Goal: Information Seeking & Learning: Learn about a topic

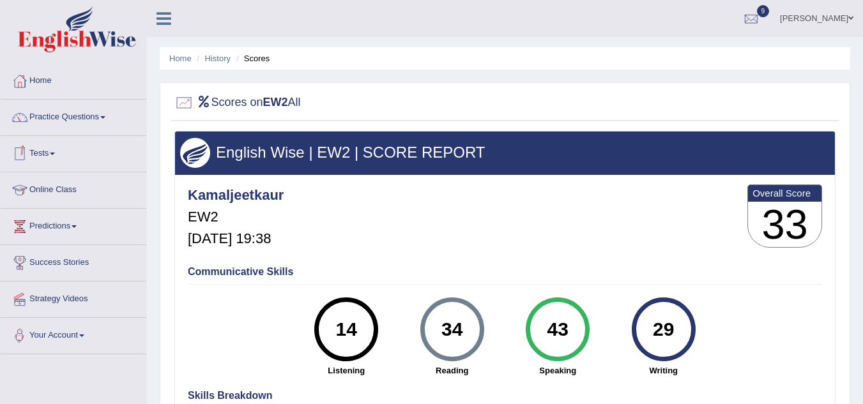
click at [52, 136] on link "Tests" at bounding box center [74, 152] width 146 height 32
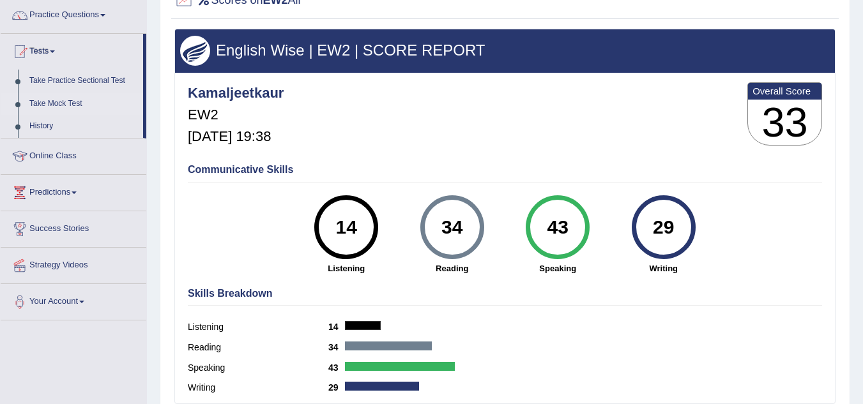
click at [61, 99] on link "Take Mock Test" at bounding box center [83, 104] width 119 height 23
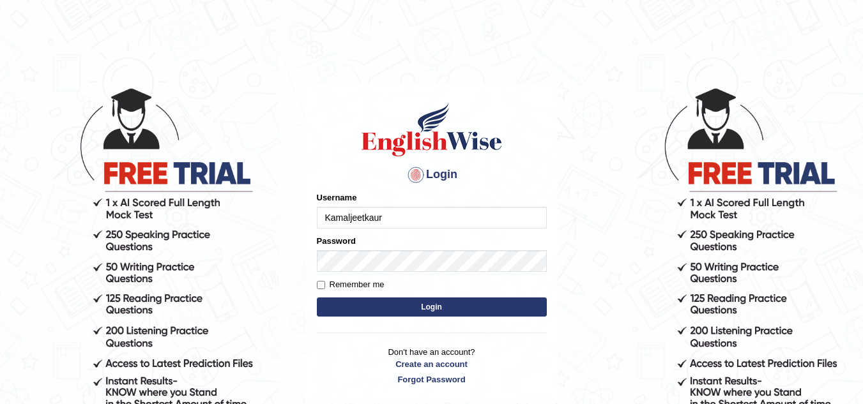
click at [475, 308] on button "Login" at bounding box center [432, 307] width 230 height 19
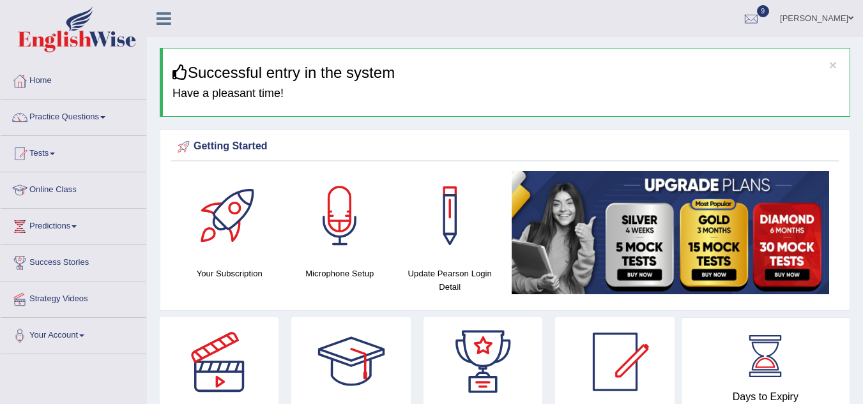
click at [53, 151] on link "Tests" at bounding box center [74, 152] width 146 height 32
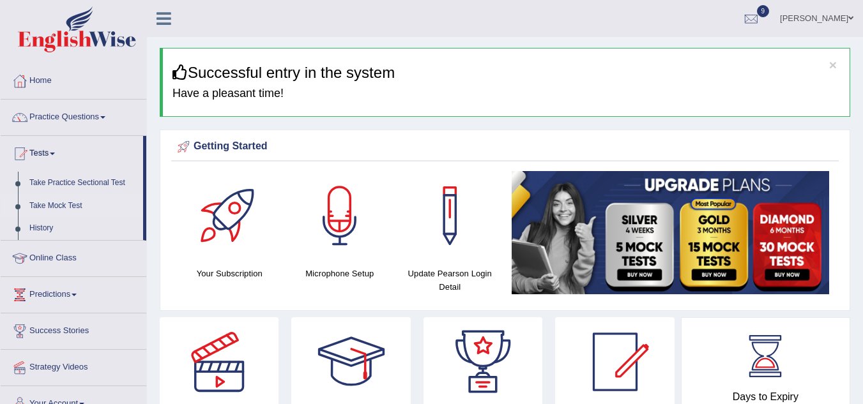
click at [67, 204] on link "Take Mock Test" at bounding box center [83, 206] width 119 height 23
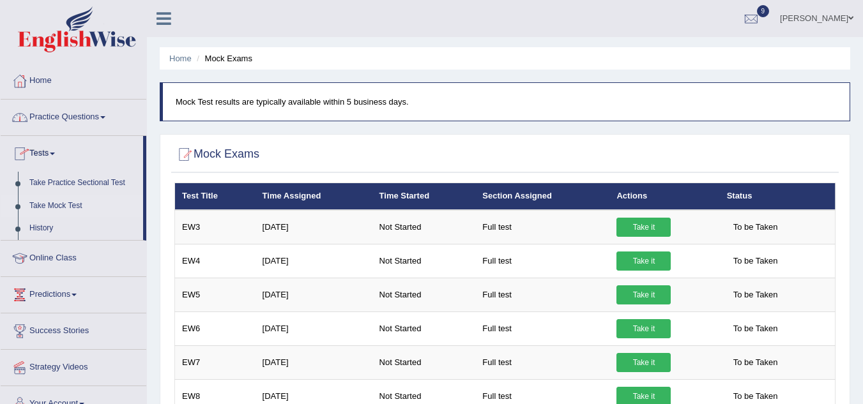
click at [107, 116] on link "Practice Questions" at bounding box center [74, 116] width 146 height 32
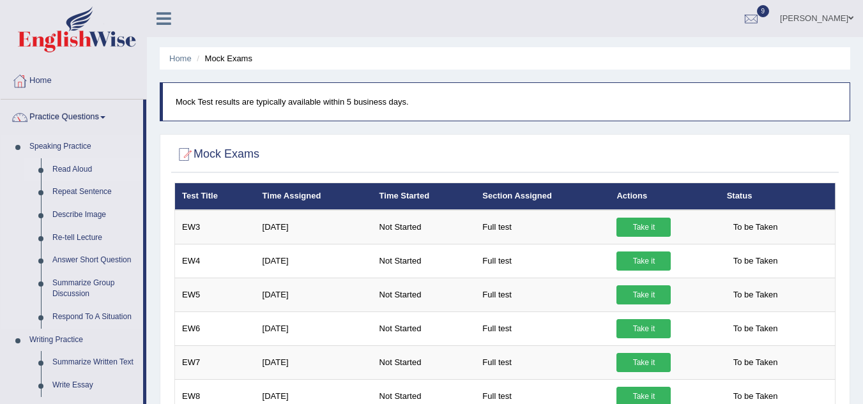
click at [75, 167] on link "Read Aloud" at bounding box center [95, 169] width 96 height 23
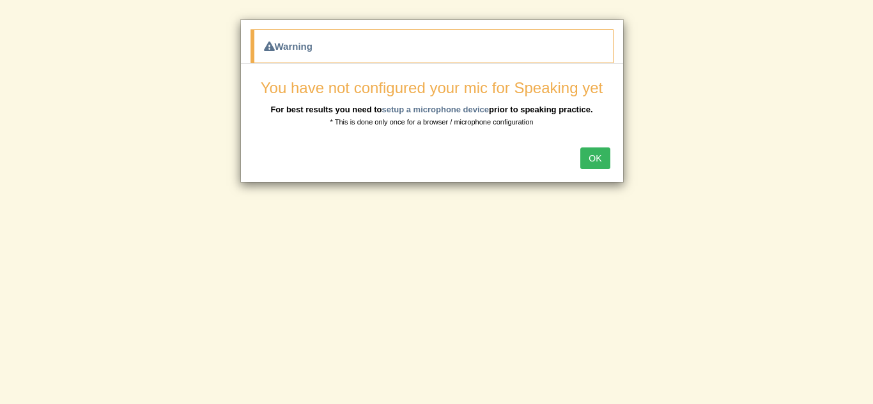
click at [596, 160] on button "OK" at bounding box center [594, 159] width 29 height 22
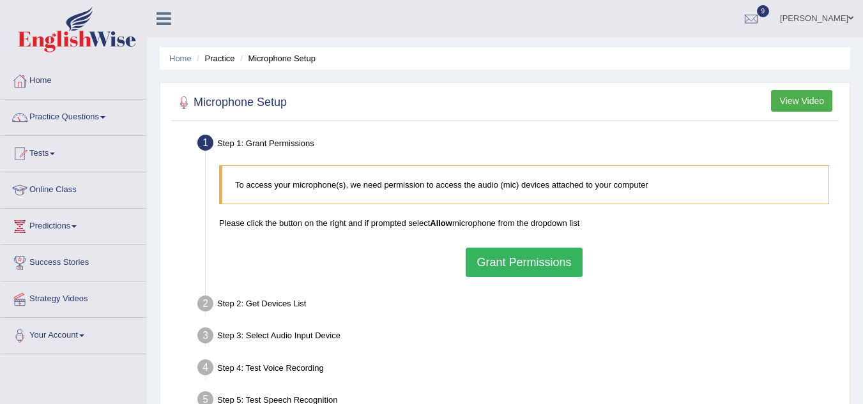
click at [516, 268] on button "Grant Permissions" at bounding box center [524, 262] width 116 height 29
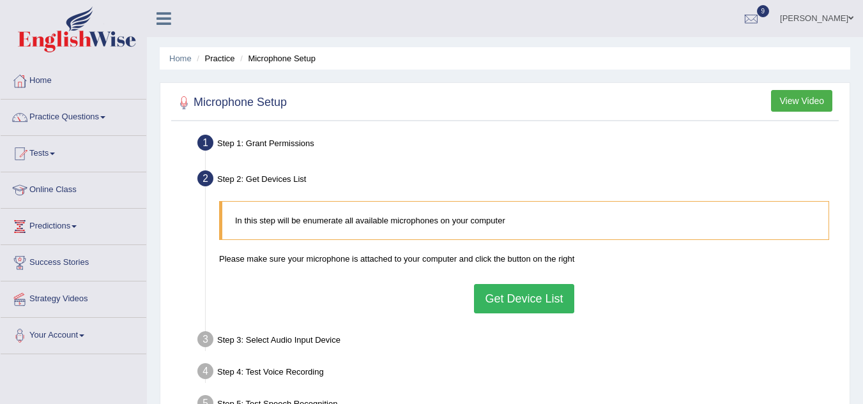
click at [514, 293] on button "Get Device List" at bounding box center [524, 298] width 100 height 29
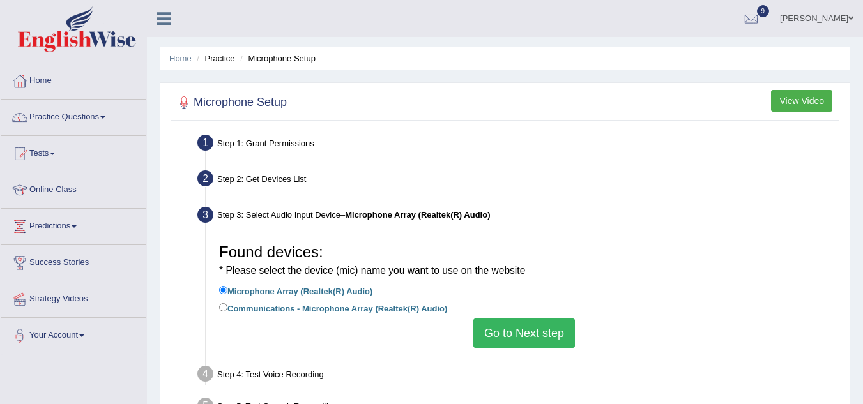
click at [514, 293] on li "Microphone Array (Realtek(R) Audio)" at bounding box center [524, 292] width 610 height 17
click at [522, 332] on button "Go to Next step" at bounding box center [524, 333] width 102 height 29
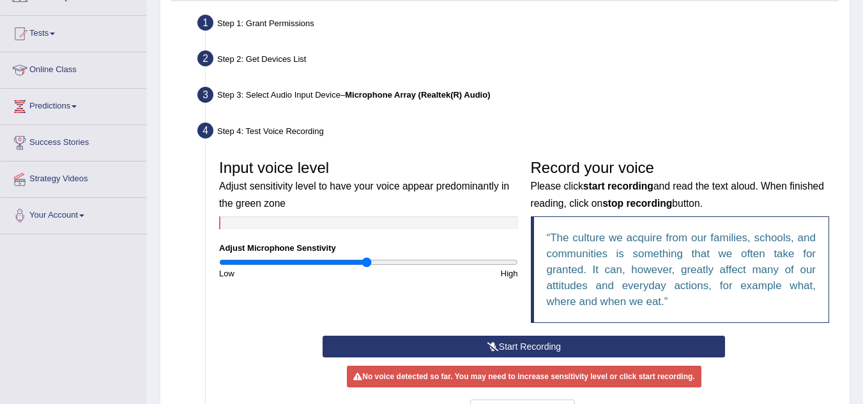
scroll to position [128, 0]
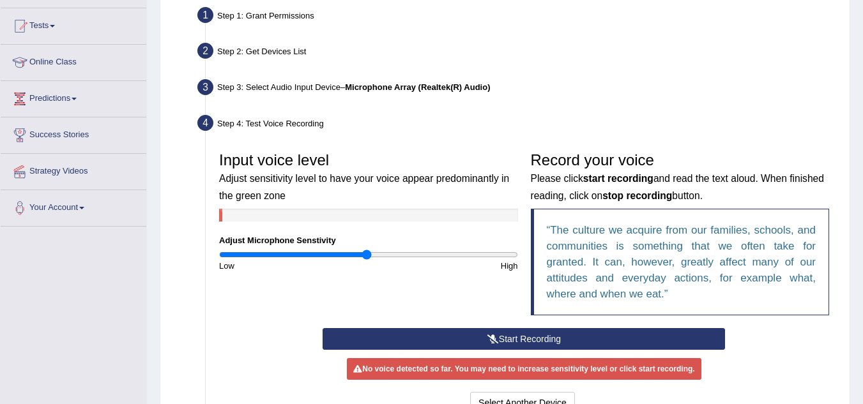
click at [522, 332] on button "Start Recording" at bounding box center [524, 339] width 403 height 22
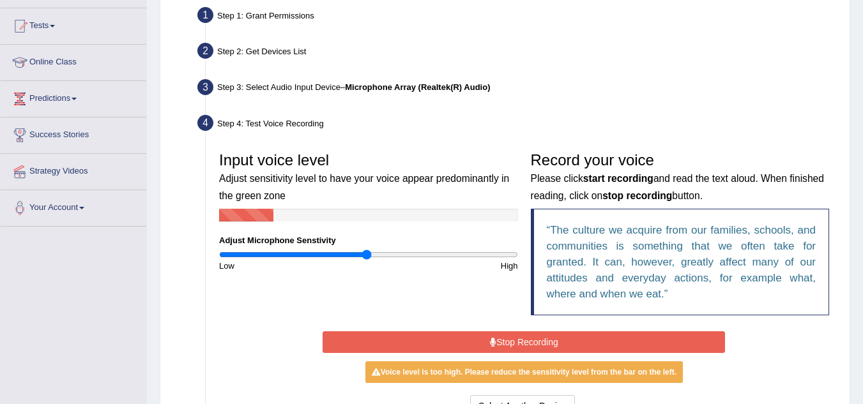
drag, startPoint x: 522, startPoint y: 332, endPoint x: 519, endPoint y: 314, distance: 17.5
click at [519, 314] on div "Input voice level Adjust sensitivity level to have your voice appear predominan…" at bounding box center [524, 283] width 623 height 288
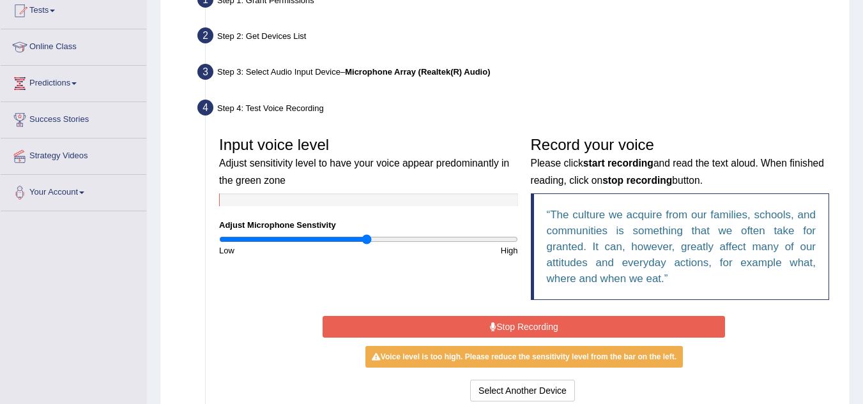
scroll to position [147, 0]
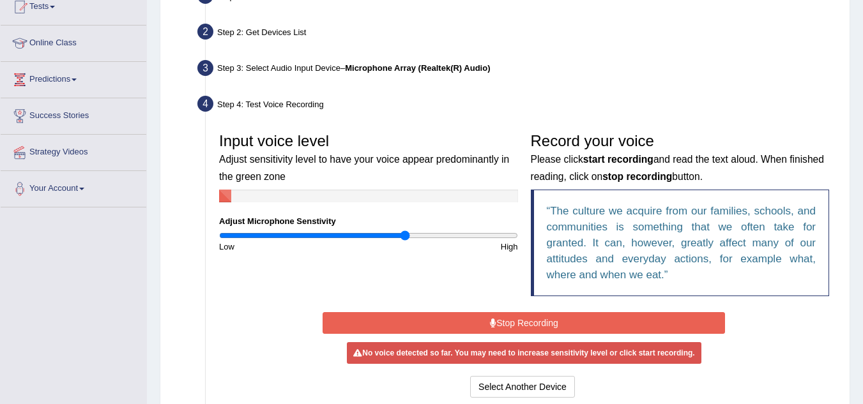
click at [406, 236] on input "range" at bounding box center [368, 236] width 299 height 10
click at [518, 324] on button "Stop Recording" at bounding box center [524, 323] width 403 height 22
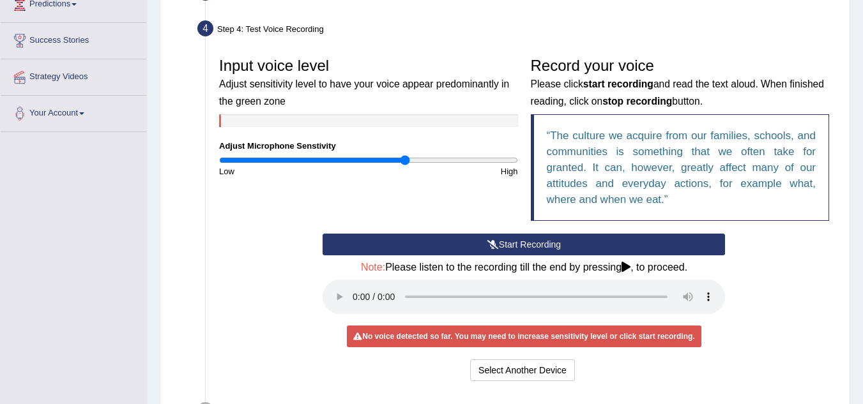
scroll to position [249, 0]
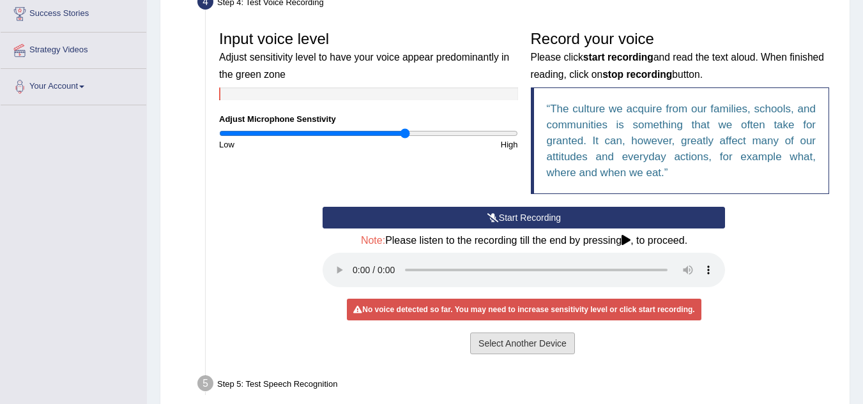
click at [525, 346] on button "Select Another Device" at bounding box center [522, 344] width 105 height 22
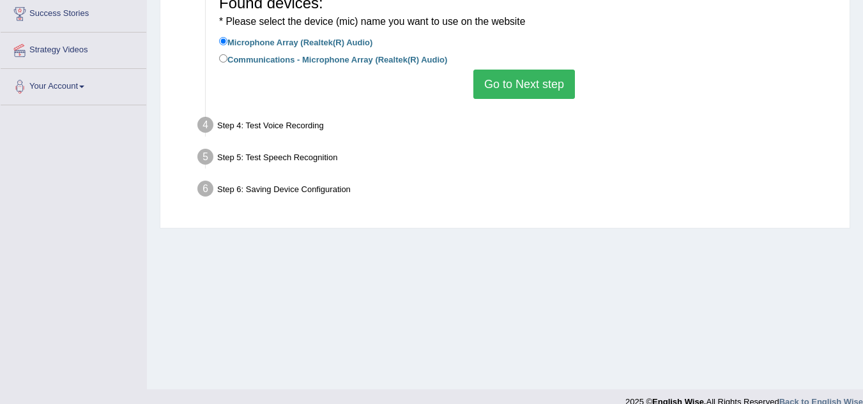
click at [514, 82] on button "Go to Next step" at bounding box center [524, 84] width 102 height 29
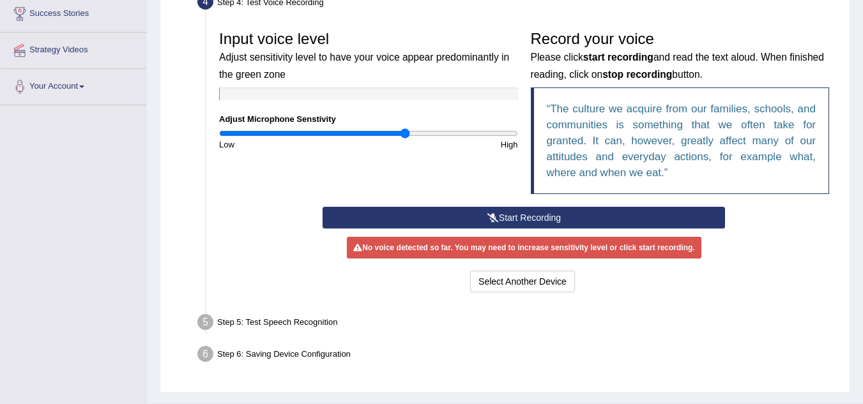
click at [509, 214] on button "Start Recording" at bounding box center [524, 218] width 403 height 22
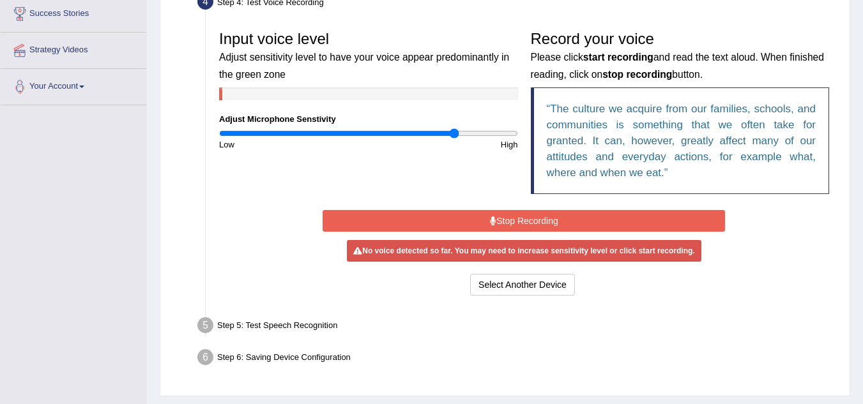
type input "1.6"
click at [454, 132] on input "range" at bounding box center [368, 133] width 299 height 10
click at [524, 222] on button "Stop Recording" at bounding box center [524, 221] width 403 height 22
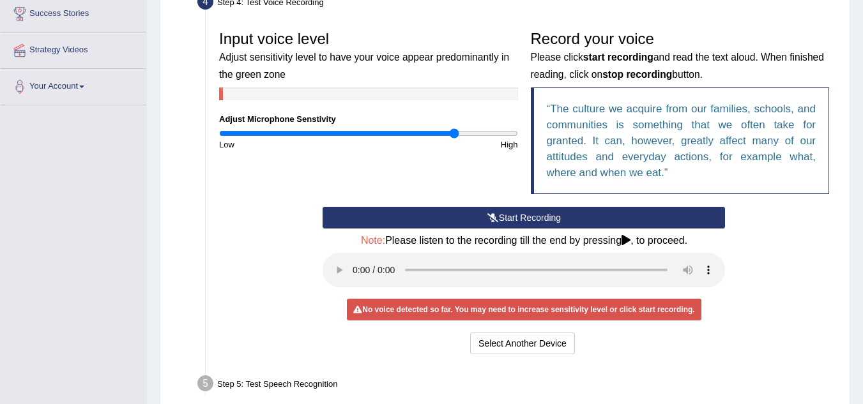
click at [497, 318] on div "No voice detected so far. You may need to increase sensitivity level or click s…" at bounding box center [524, 310] width 354 height 22
click at [518, 349] on button "Select Another Device" at bounding box center [522, 344] width 105 height 22
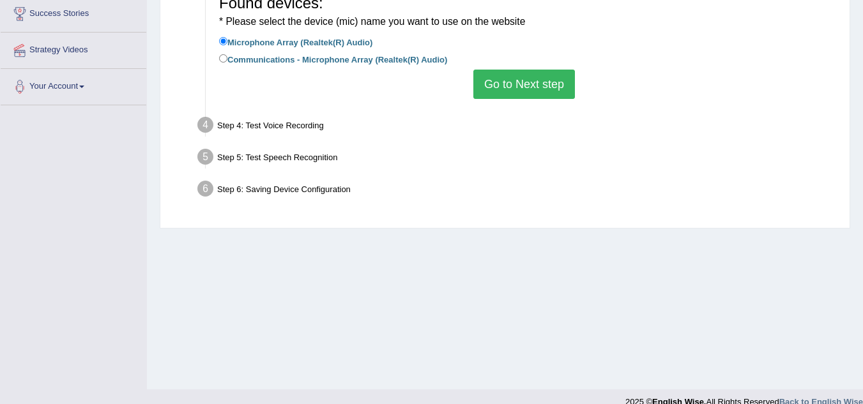
click at [222, 54] on label "Communications - Microphone Array (Realtek(R) Audio)" at bounding box center [333, 59] width 228 height 14
click at [222, 54] on input "Communications - Microphone Array (Realtek(R) Audio)" at bounding box center [223, 58] width 8 height 8
radio input "true"
click at [221, 56] on input "Communications - Microphone Array (Realtek(R) Audio)" at bounding box center [223, 58] width 8 height 8
click at [516, 81] on button "Go to Next step" at bounding box center [524, 84] width 102 height 29
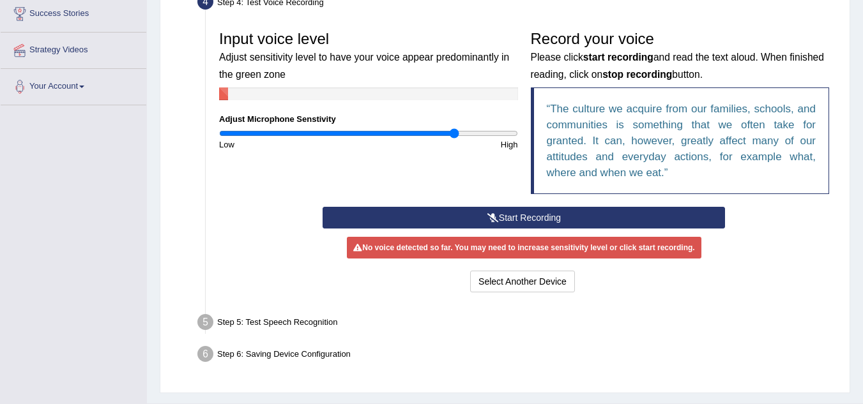
click at [520, 215] on button "Start Recording" at bounding box center [524, 218] width 403 height 22
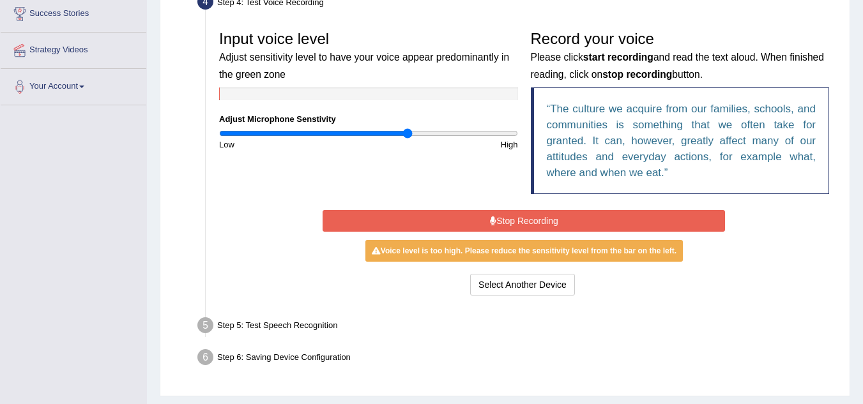
click at [409, 134] on input "range" at bounding box center [368, 133] width 299 height 10
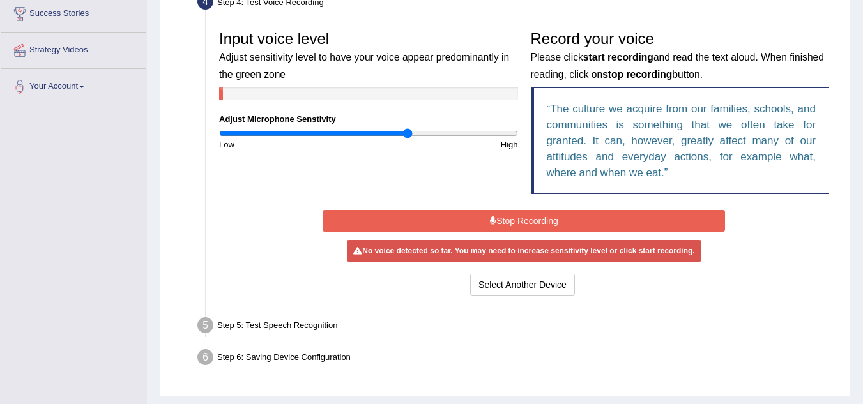
click at [514, 219] on button "Stop Recording" at bounding box center [524, 221] width 403 height 22
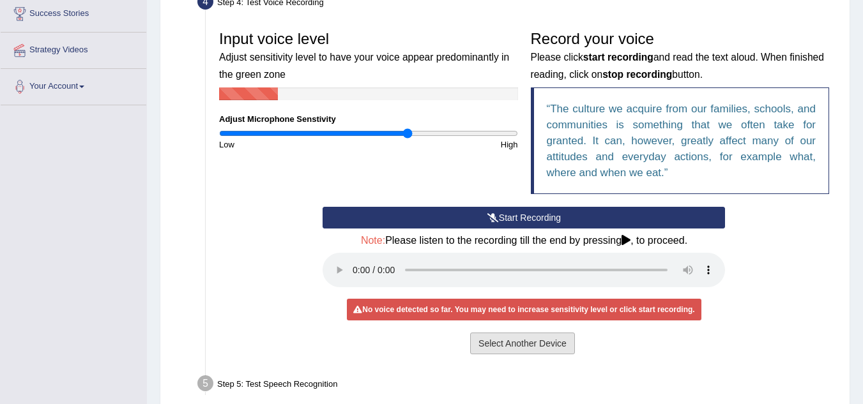
click at [520, 343] on button "Select Another Device" at bounding box center [522, 344] width 105 height 22
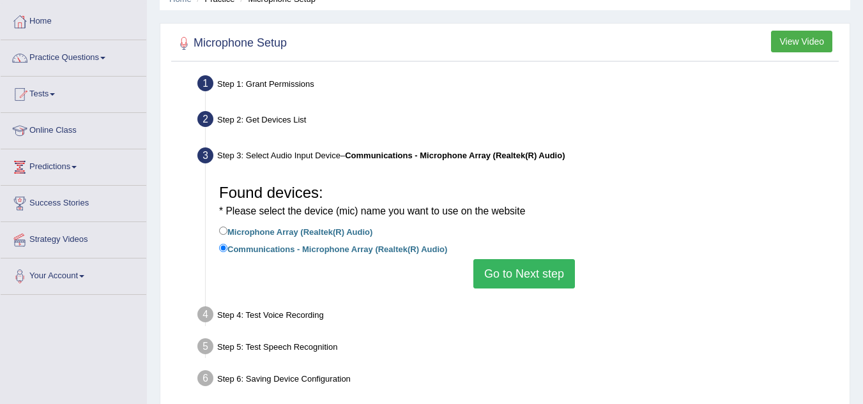
scroll to position [45, 0]
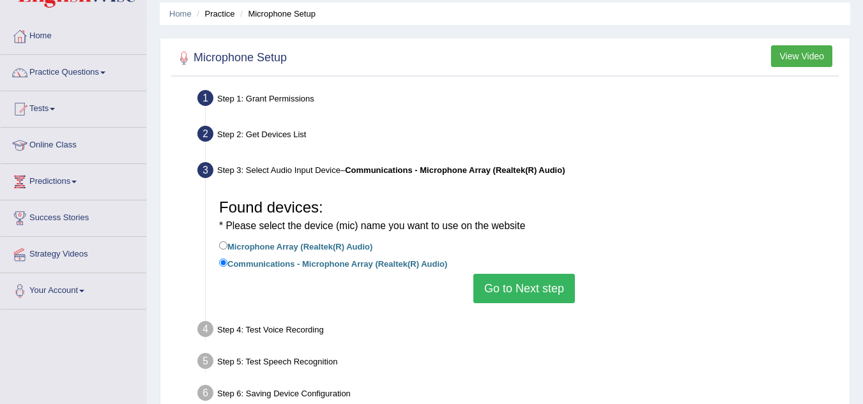
click at [224, 59] on h2 "Microphone Setup" at bounding box center [230, 58] width 112 height 19
click at [185, 56] on div at bounding box center [183, 58] width 19 height 19
click at [208, 330] on li "Step 4: Test Voice Recording Input voice level Adjust sensitivity level to have…" at bounding box center [518, 332] width 636 height 28
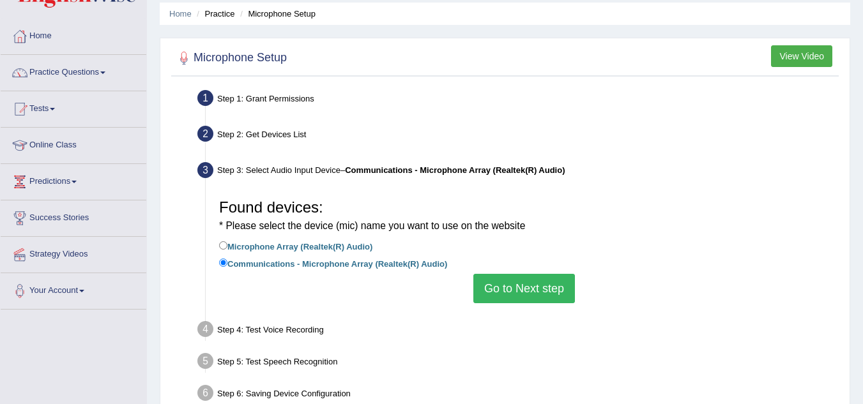
click at [208, 330] on li "Step 4: Test Voice Recording Input voice level Adjust sensitivity level to have…" at bounding box center [518, 332] width 636 height 28
click at [259, 329] on div "Step 4: Test Voice Recording" at bounding box center [518, 332] width 652 height 28
click at [526, 291] on button "Go to Next step" at bounding box center [524, 288] width 102 height 29
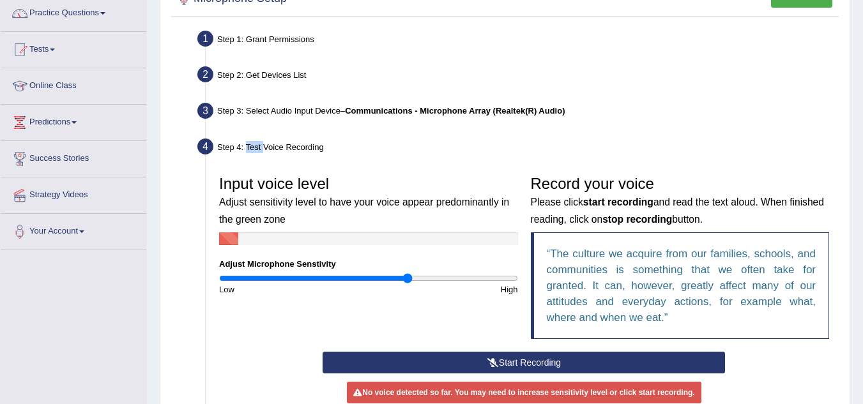
scroll to position [121, 0]
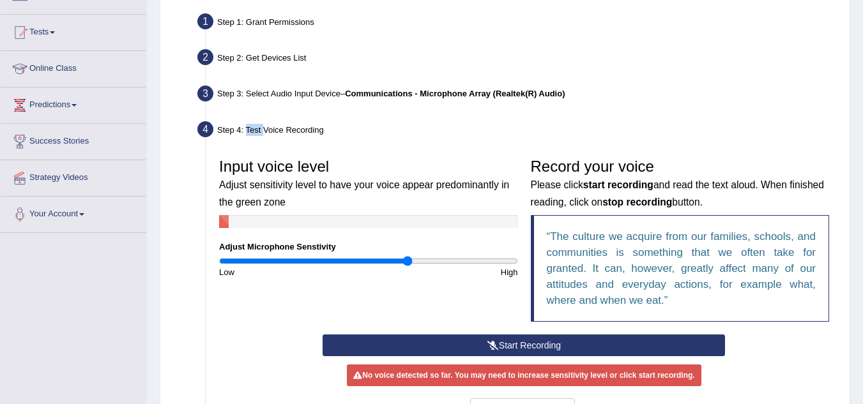
click at [514, 348] on button "Start Recording" at bounding box center [524, 346] width 403 height 22
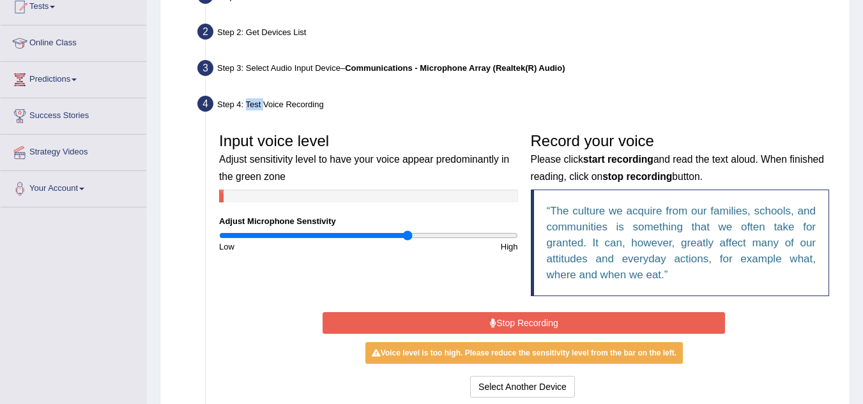
scroll to position [173, 0]
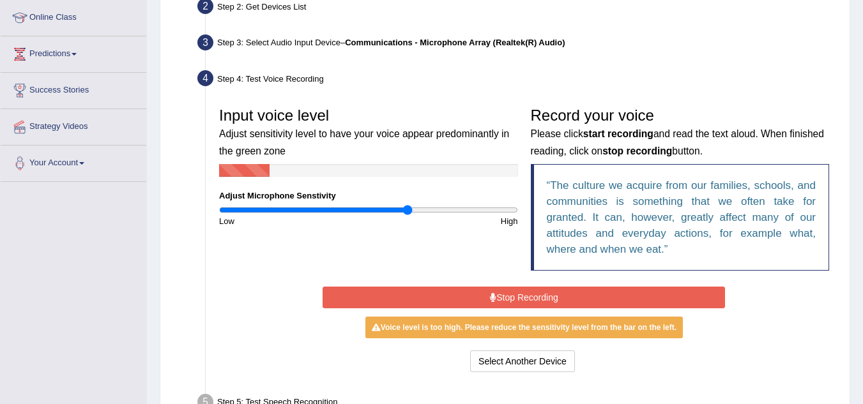
click at [506, 349] on div "Start Recording Stop Recording Note: Please listen to the recording till the en…" at bounding box center [523, 330] width 415 height 92
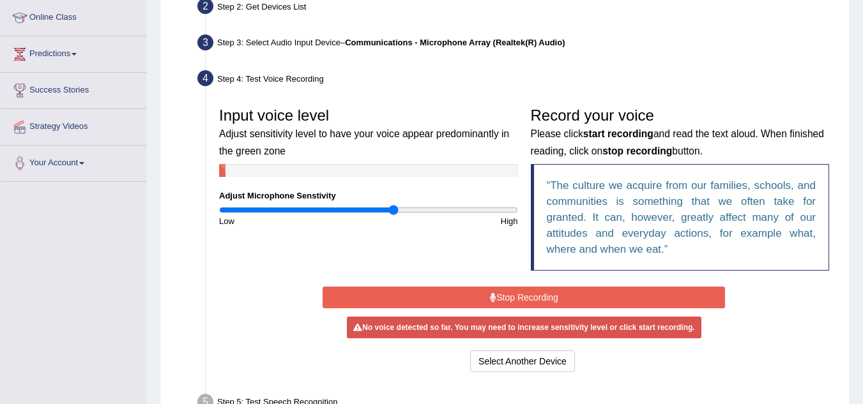
type input "1.18"
click at [394, 212] on input "range" at bounding box center [368, 210] width 299 height 10
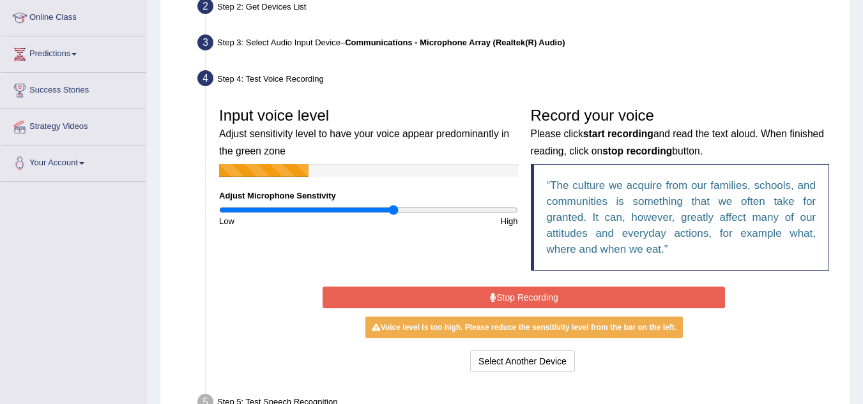
click at [517, 290] on button "Stop Recording" at bounding box center [524, 298] width 403 height 22
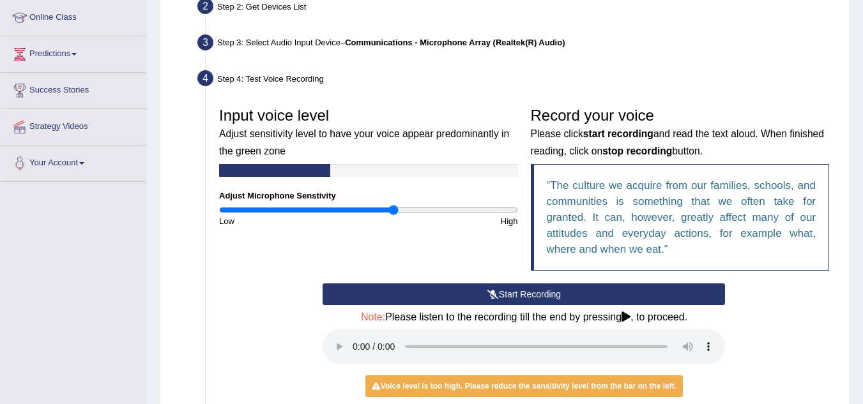
click at [520, 293] on button "Start Recording" at bounding box center [524, 295] width 403 height 22
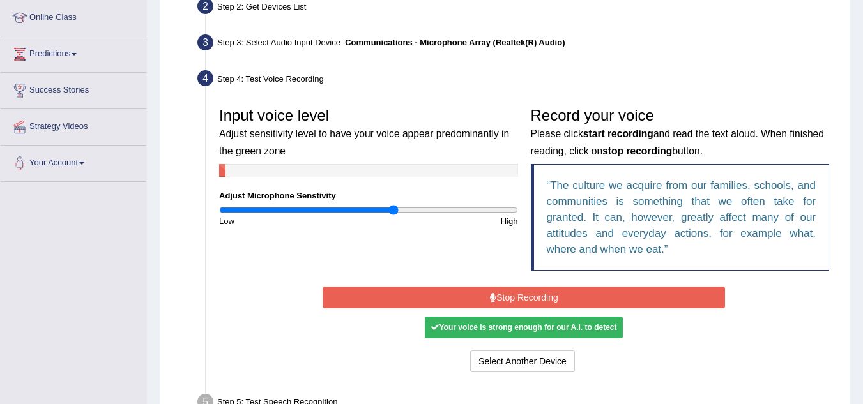
click at [527, 335] on div "Your voice is strong enough for our A.I. to detect" at bounding box center [524, 328] width 198 height 22
click at [533, 364] on button "Select Another Device" at bounding box center [522, 362] width 105 height 22
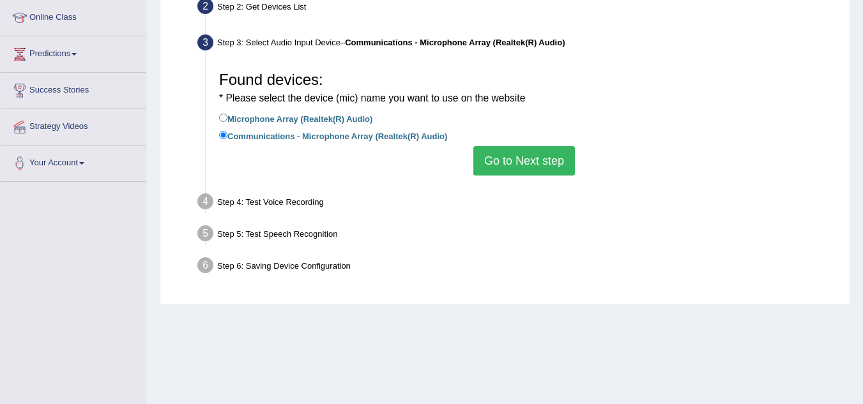
click at [509, 166] on button "Go to Next step" at bounding box center [524, 160] width 102 height 29
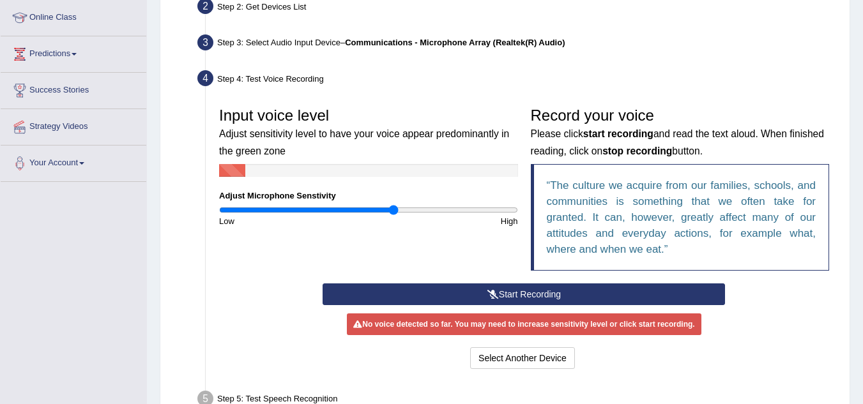
click at [520, 282] on div "Input voice level Adjust sensitivity level to have your voice appear predominan…" at bounding box center [524, 192] width 623 height 183
click at [516, 294] on button "Start Recording" at bounding box center [524, 295] width 403 height 22
click at [516, 294] on div "Start Recording Stop Recording Note: Please listen to the recording till the en…" at bounding box center [523, 328] width 415 height 89
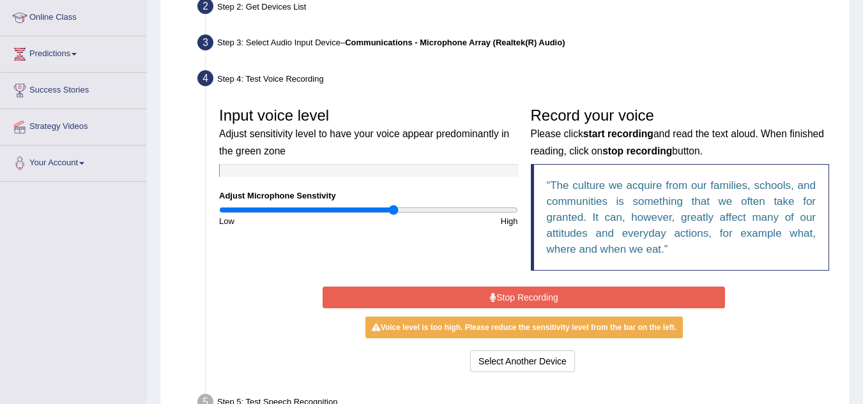
click at [519, 293] on button "Stop Recording" at bounding box center [524, 298] width 403 height 22
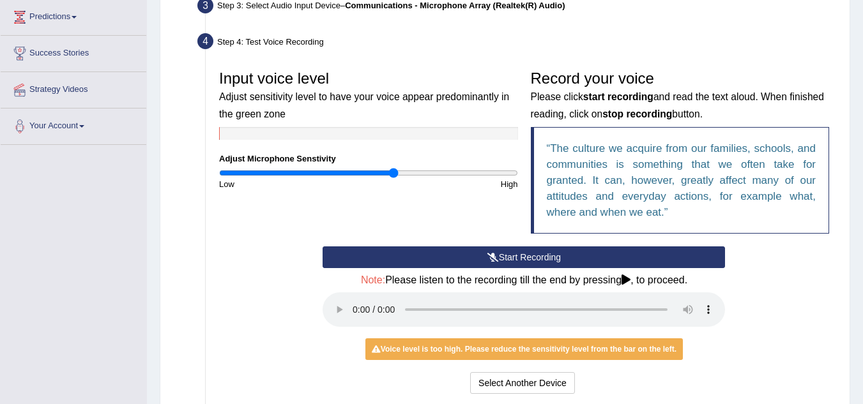
scroll to position [224, 0]
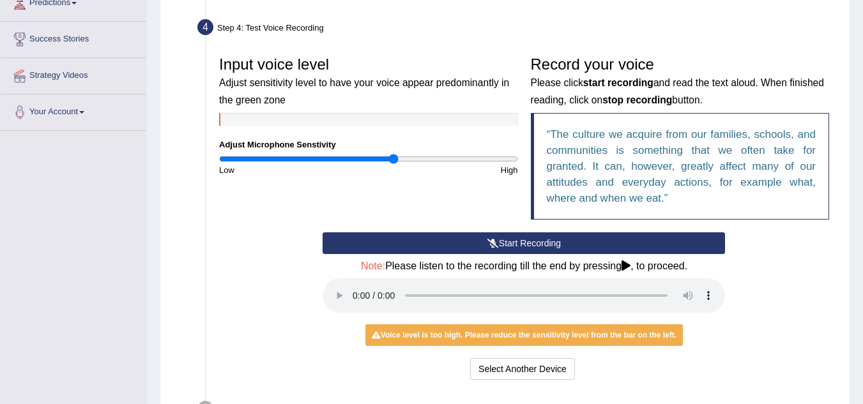
click at [506, 243] on button "Start Recording" at bounding box center [524, 244] width 403 height 22
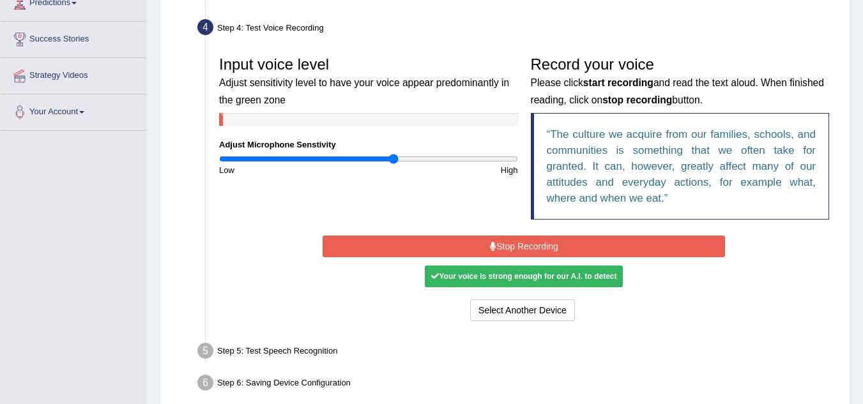
click at [506, 243] on button "Stop Recording" at bounding box center [524, 247] width 403 height 22
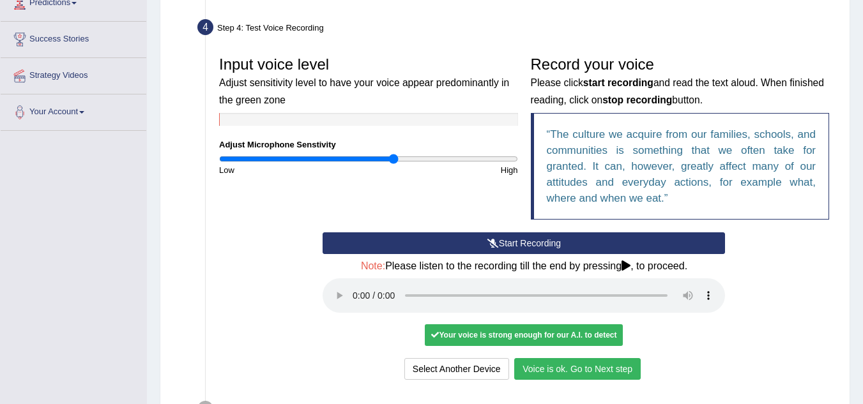
click at [551, 376] on button "Voice is ok. Go to Next step" at bounding box center [577, 369] width 127 height 22
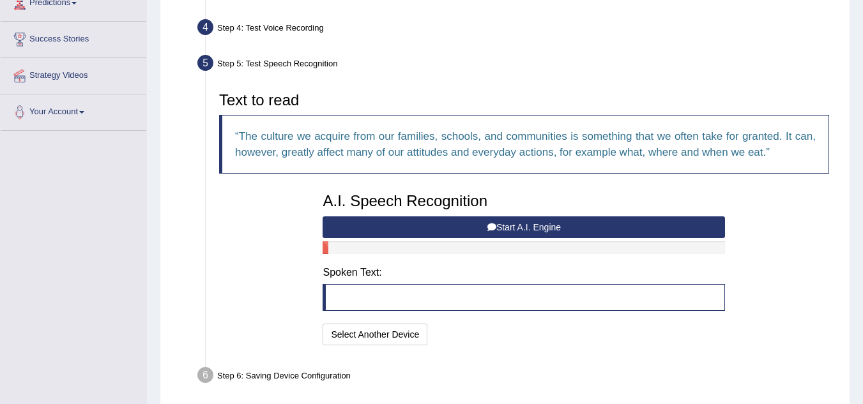
click at [502, 228] on button "Start A.I. Engine" at bounding box center [524, 228] width 403 height 22
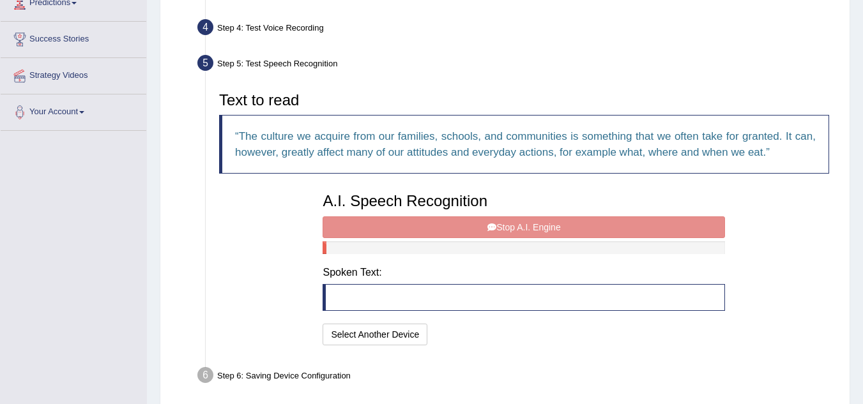
click at [502, 228] on div "A.I. Speech Recognition Start A.I. Engine Stop A.I. Engine Note: Please listen …" at bounding box center [523, 268] width 415 height 162
click at [507, 228] on div "A.I. Speech Recognition Start A.I. Engine Stop A.I. Engine Note: Please listen …" at bounding box center [523, 268] width 415 height 162
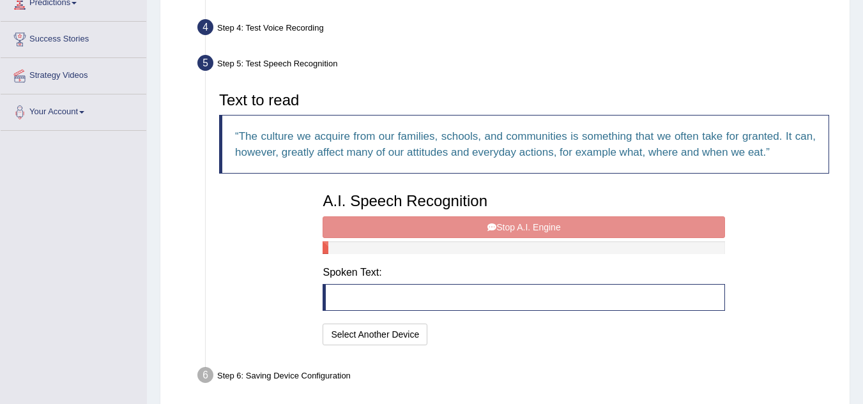
click at [489, 228] on div "A.I. Speech Recognition Start A.I. Engine Stop A.I. Engine Note: Please listen …" at bounding box center [523, 268] width 415 height 162
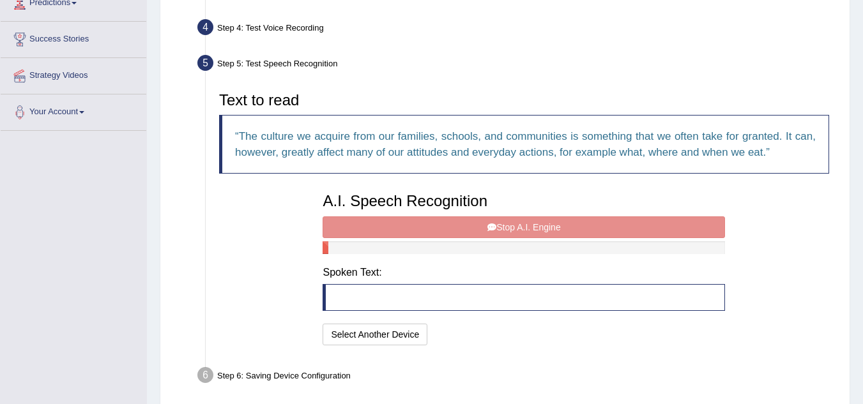
click at [489, 228] on div "A.I. Speech Recognition Start A.I. Engine Stop A.I. Engine Note: Please listen …" at bounding box center [523, 268] width 415 height 162
click at [504, 228] on div "A.I. Speech Recognition Start A.I. Engine Stop A.I. Engine Note: Please listen …" at bounding box center [523, 268] width 415 height 162
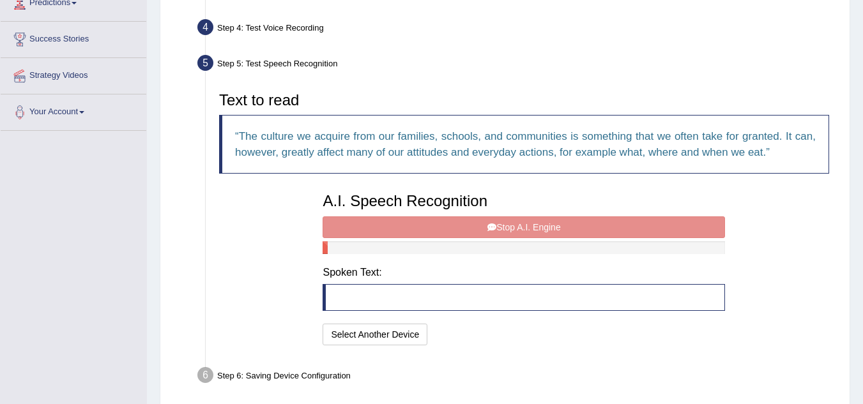
click at [504, 228] on div "A.I. Speech Recognition Start A.I. Engine Stop A.I. Engine Note: Please listen …" at bounding box center [523, 268] width 415 height 162
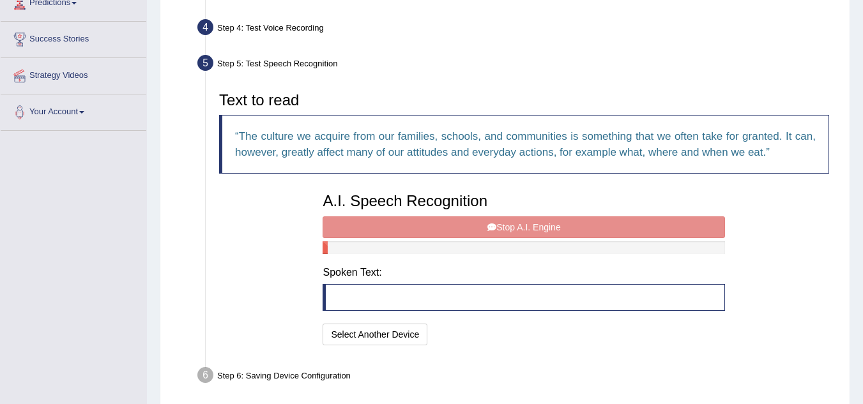
click at [504, 228] on div "A.I. Speech Recognition Start A.I. Engine Stop A.I. Engine Note: Please listen …" at bounding box center [523, 268] width 415 height 162
click at [450, 302] on blockquote at bounding box center [524, 297] width 403 height 27
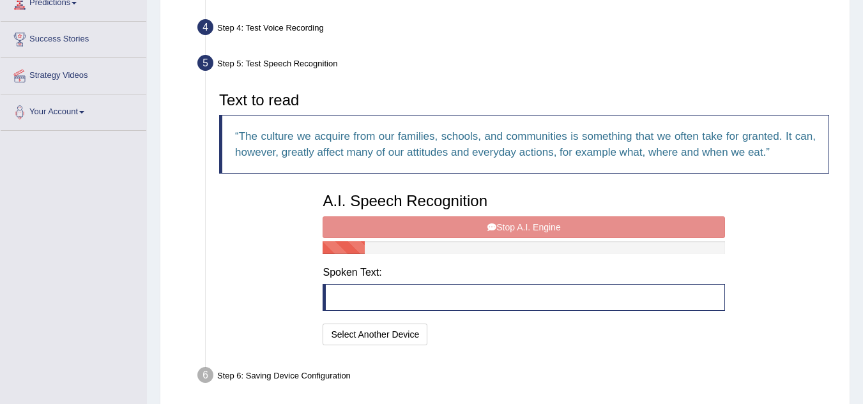
click at [512, 229] on div "A.I. Speech Recognition Start A.I. Engine Stop A.I. Engine Note: Please listen …" at bounding box center [523, 268] width 415 height 162
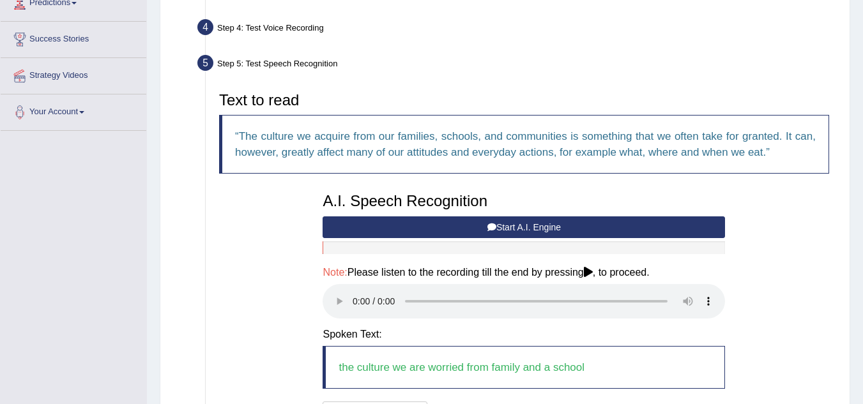
click at [752, 343] on div "Text to read The culture we acquire from our families, schools, and communities…" at bounding box center [524, 256] width 623 height 341
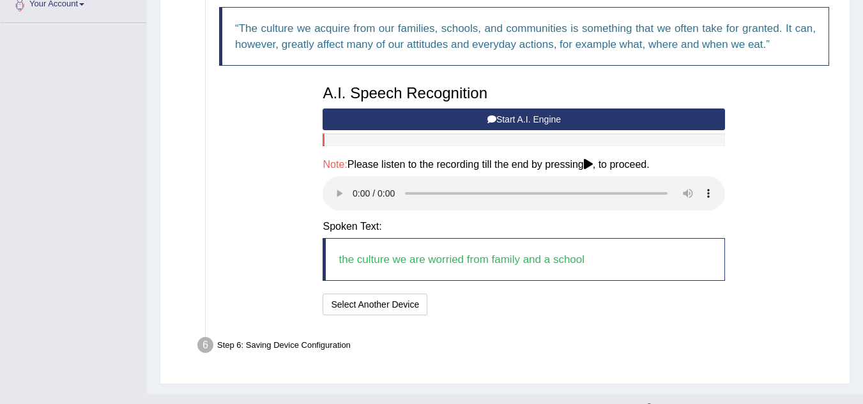
scroll to position [328, 0]
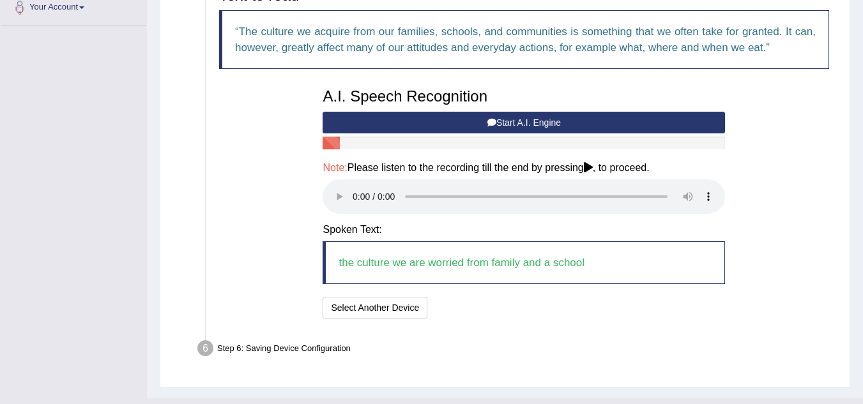
click at [560, 264] on blockquote "the culture we are worried from family and a school" at bounding box center [524, 263] width 403 height 43
click at [404, 312] on button "Select Another Device" at bounding box center [375, 308] width 105 height 22
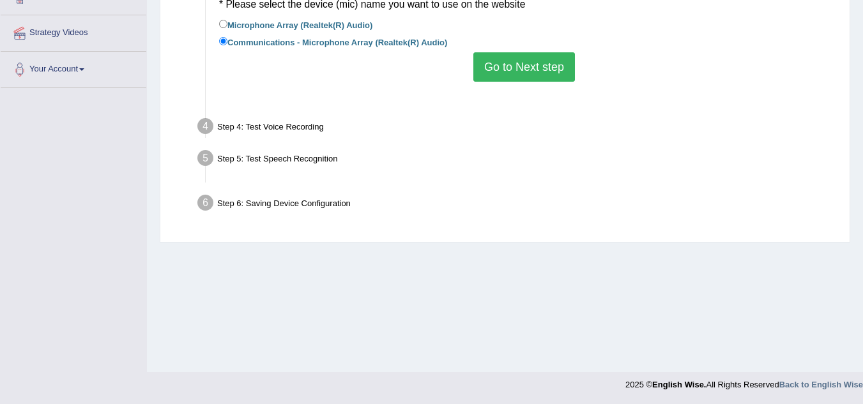
scroll to position [266, 0]
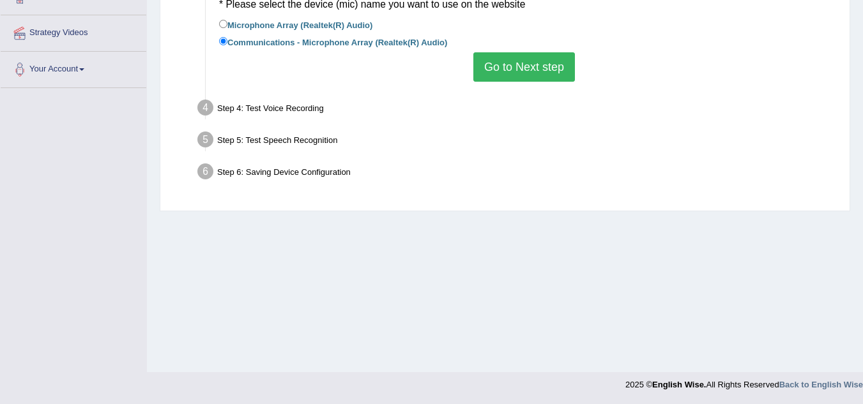
click at [511, 71] on button "Go to Next step" at bounding box center [524, 66] width 102 height 29
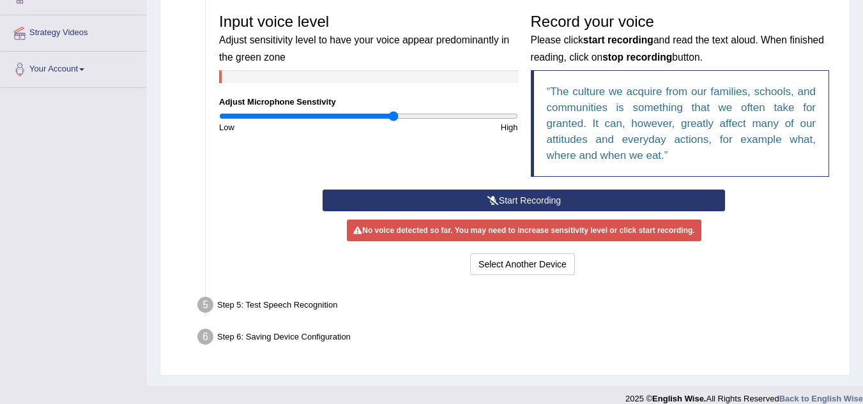
click at [517, 200] on button "Start Recording" at bounding box center [524, 201] width 403 height 22
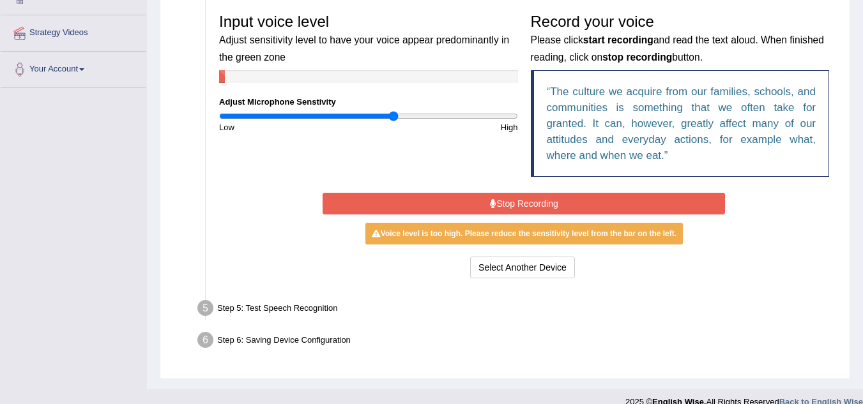
click at [517, 200] on button "Stop Recording" at bounding box center [524, 204] width 403 height 22
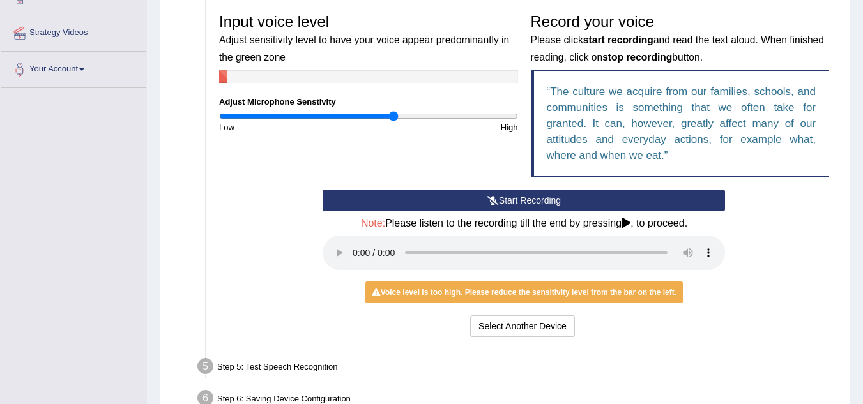
click at [597, 327] on div "Select Another Device Voice is ok. Go to Next step" at bounding box center [524, 328] width 403 height 25
click at [476, 339] on div "Select Another Device Voice is ok. Go to Next step" at bounding box center [524, 328] width 403 height 25
click at [484, 337] on button "Select Another Device" at bounding box center [522, 327] width 105 height 22
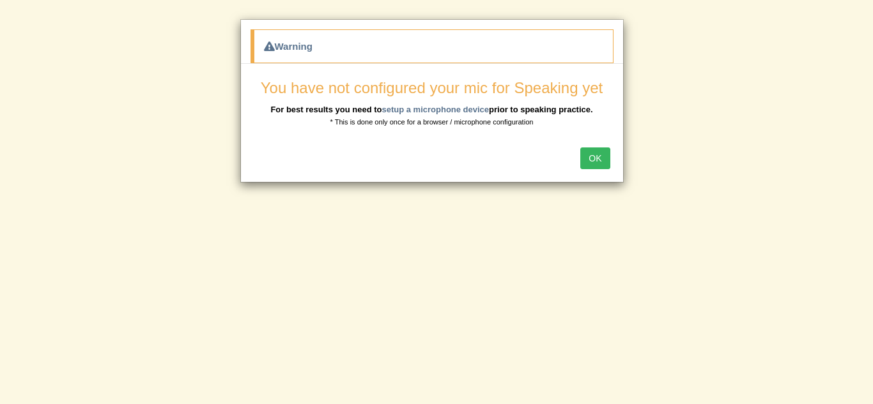
click at [597, 164] on button "OK" at bounding box center [594, 159] width 29 height 22
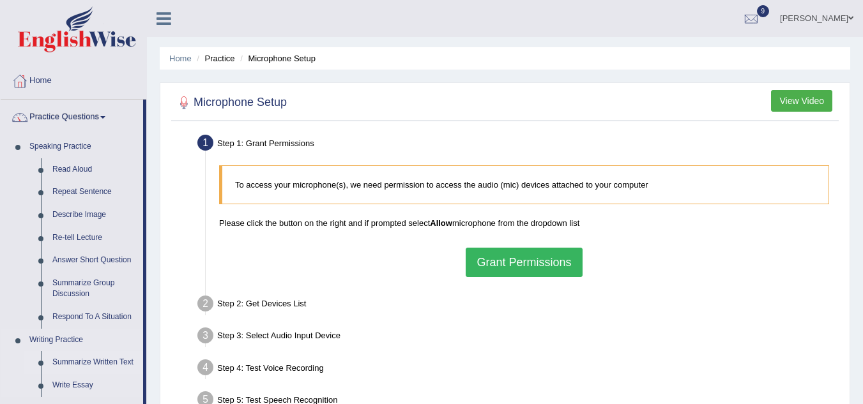
click at [82, 359] on link "Summarize Written Text" at bounding box center [95, 362] width 96 height 23
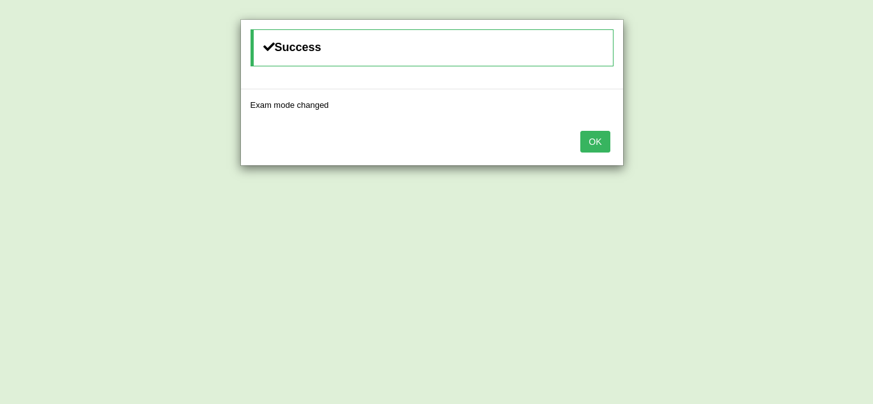
click at [798, 147] on div "Success Exam mode changed OK" at bounding box center [436, 202] width 873 height 404
click at [600, 144] on button "OK" at bounding box center [594, 142] width 29 height 22
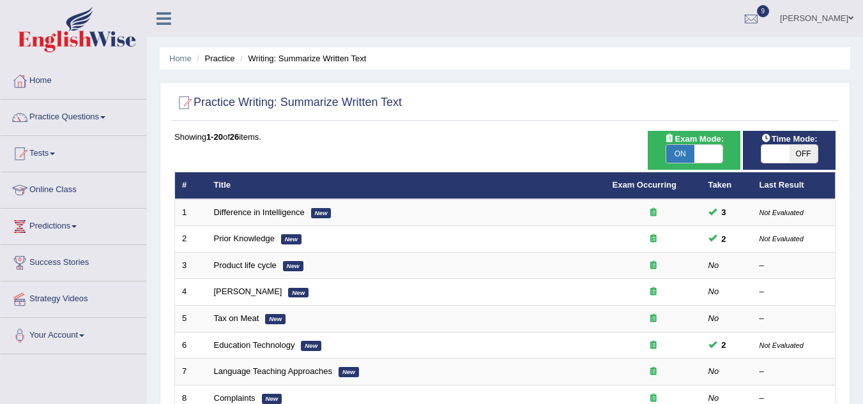
click at [804, 156] on span "OFF" at bounding box center [804, 154] width 28 height 18
checkbox input "true"
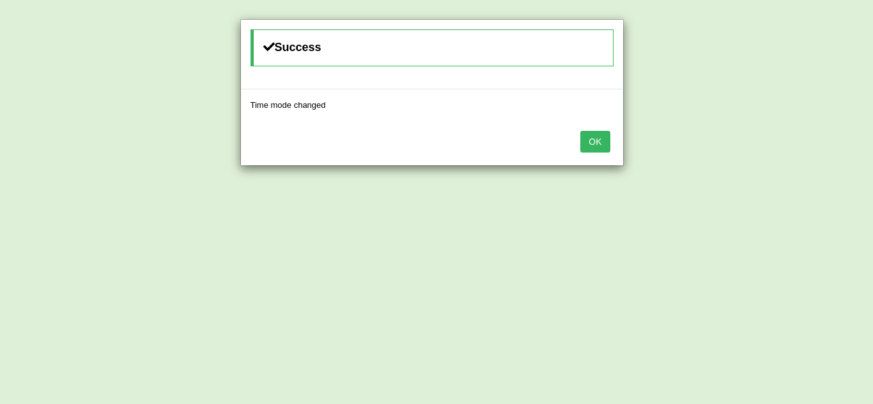
click at [589, 139] on button "OK" at bounding box center [594, 142] width 29 height 22
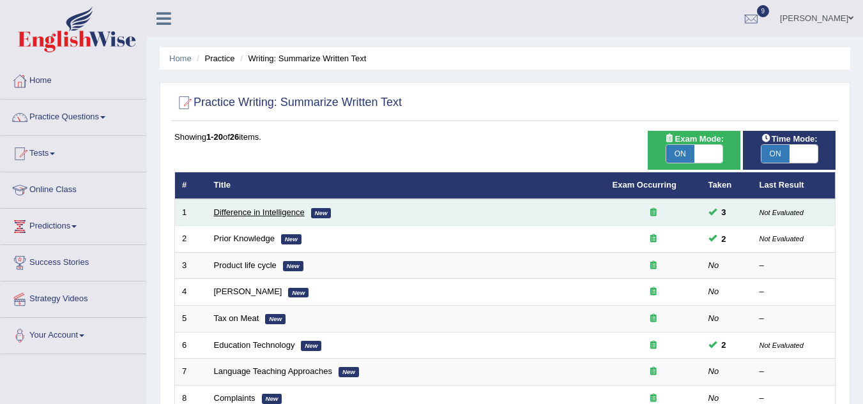
click at [280, 212] on link "Difference in Intelligence" at bounding box center [259, 213] width 91 height 10
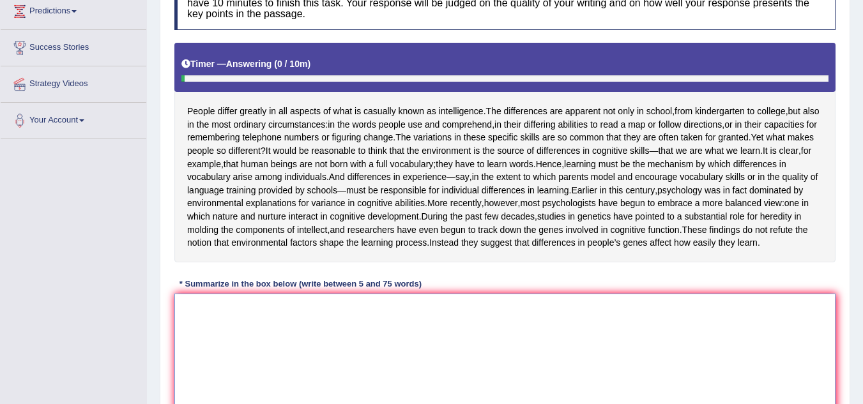
click at [206, 350] on textarea at bounding box center [504, 356] width 661 height 124
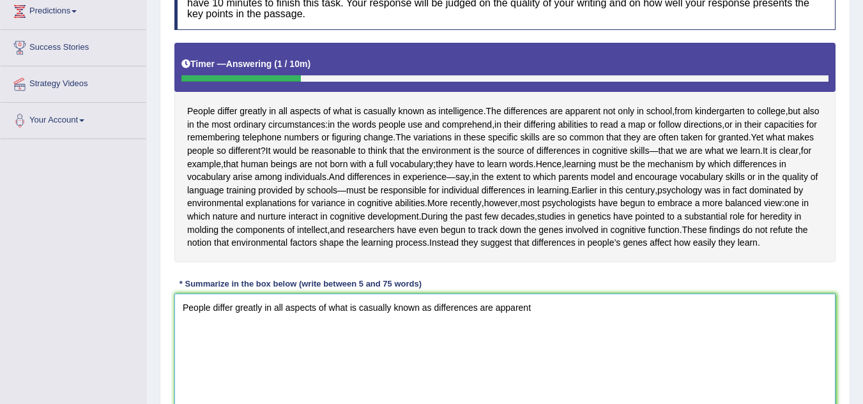
click at [433, 363] on textarea "People differ greatly in all aspects of what is casually known as differences a…" at bounding box center [504, 356] width 661 height 124
click at [584, 361] on textarea "People differ greatly in all aspects of what is casually known as, and the diff…" at bounding box center [504, 356] width 661 height 124
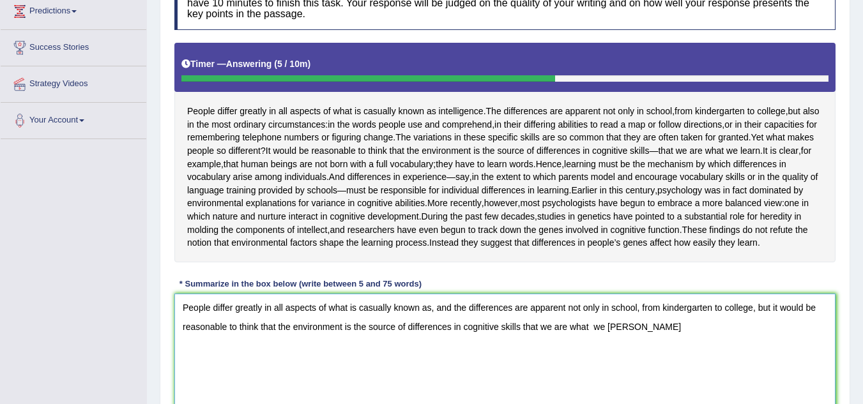
click at [607, 383] on textarea "People differ greatly in all aspects of what is casually known as, and the diff…" at bounding box center [504, 356] width 661 height 124
click at [638, 383] on textarea "People differ greatly in all aspects of what is casually known as, and the diff…" at bounding box center [504, 356] width 661 height 124
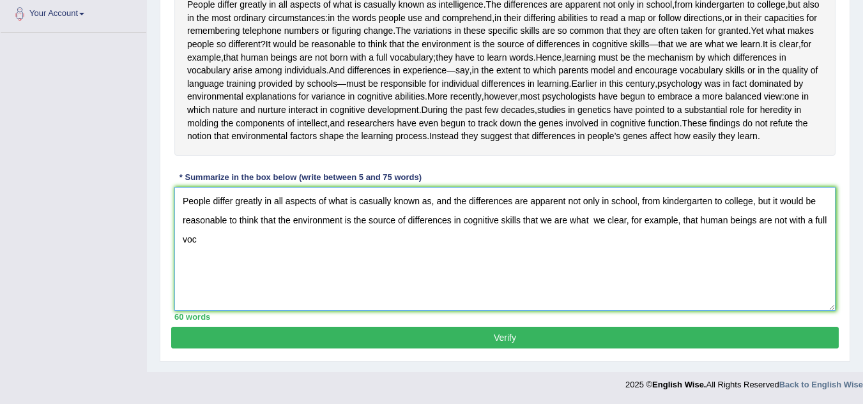
click at [212, 252] on textarea "People differ greatly in all aspects of what is casually known as, and the diff…" at bounding box center [504, 249] width 661 height 124
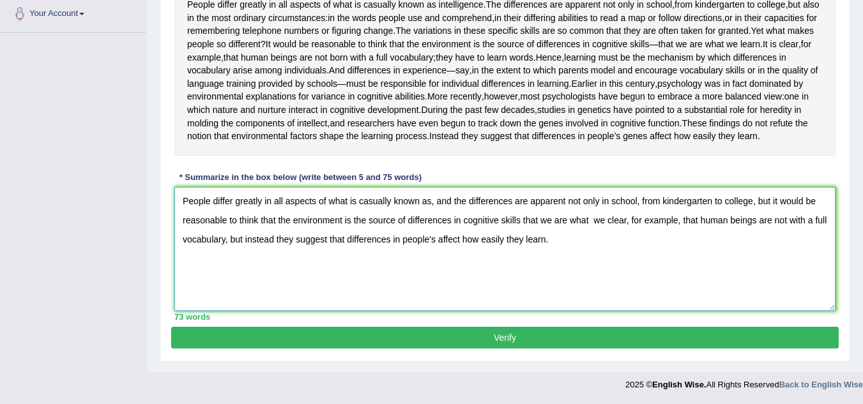
type textarea "People differ greatly in all aspects of what is casually known as, and the diff…"
click at [485, 337] on button "Verify" at bounding box center [505, 338] width 668 height 22
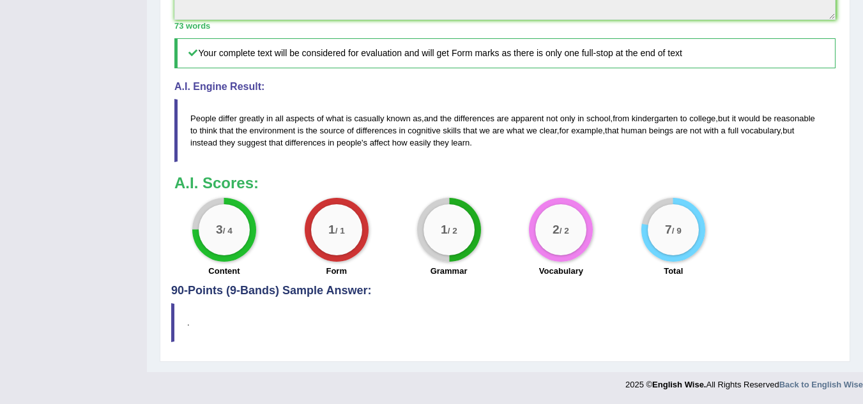
scroll to position [564, 0]
click at [484, 343] on blockquote "." at bounding box center [505, 323] width 668 height 39
click at [436, 281] on div "Grammar" at bounding box center [449, 272] width 100 height 15
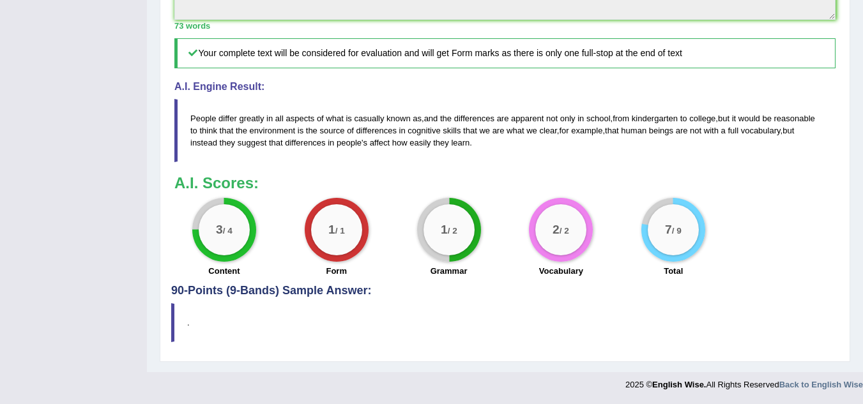
click at [436, 281] on div "Grammar" at bounding box center [449, 272] width 100 height 15
click at [381, 322] on blockquote "." at bounding box center [505, 323] width 668 height 39
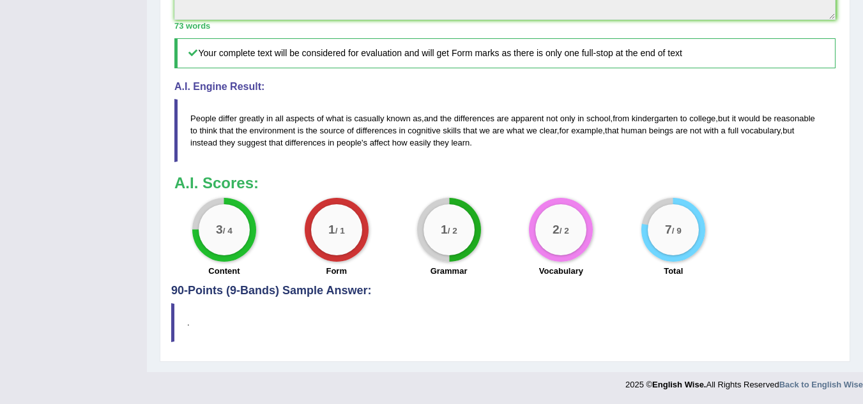
click at [381, 320] on blockquote "." at bounding box center [505, 323] width 668 height 39
click at [388, 325] on blockquote "." at bounding box center [505, 323] width 668 height 39
click at [369, 339] on blockquote "." at bounding box center [505, 323] width 668 height 39
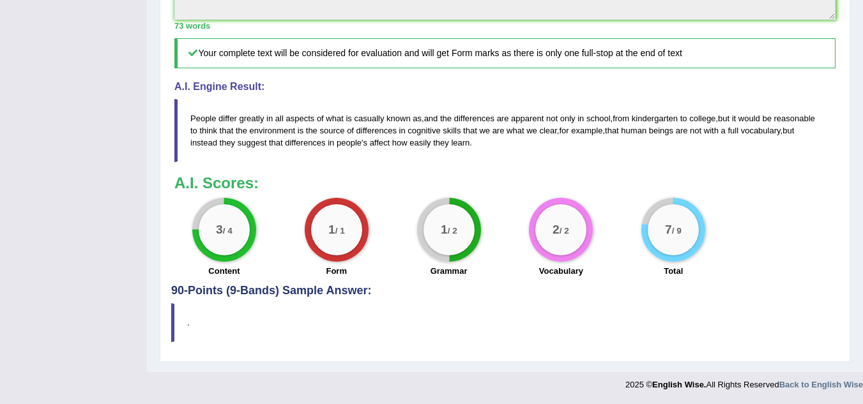
click at [745, 281] on div "3 / 4 Content 1 / 1 Form 1 / 2 Grammar 2 / 2 Vocabulary 7 / 9 Total" at bounding box center [505, 239] width 674 height 82
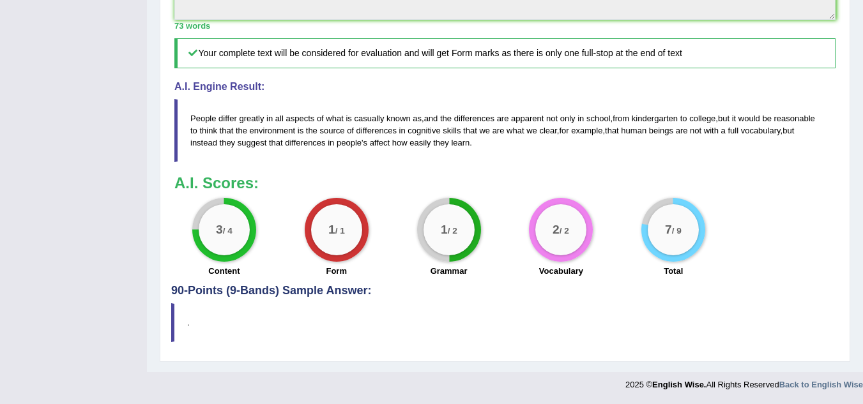
click at [774, 343] on blockquote "." at bounding box center [505, 323] width 668 height 39
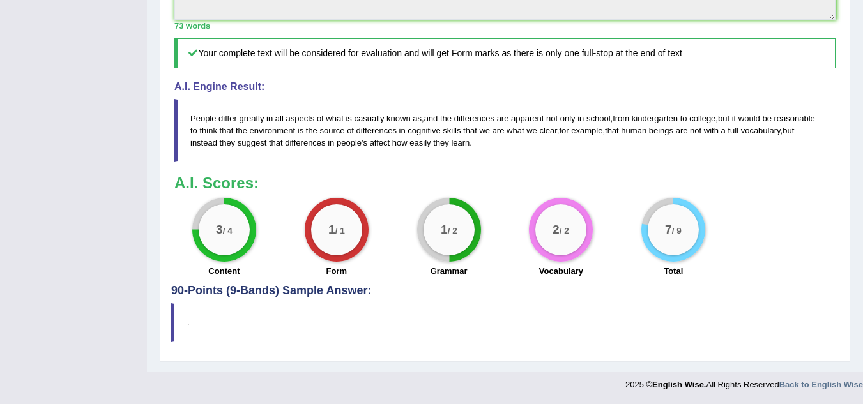
click at [774, 343] on blockquote "." at bounding box center [505, 323] width 668 height 39
click at [776, 343] on blockquote "." at bounding box center [505, 323] width 668 height 39
